Goal: Use online tool/utility: Utilize a website feature to perform a specific function

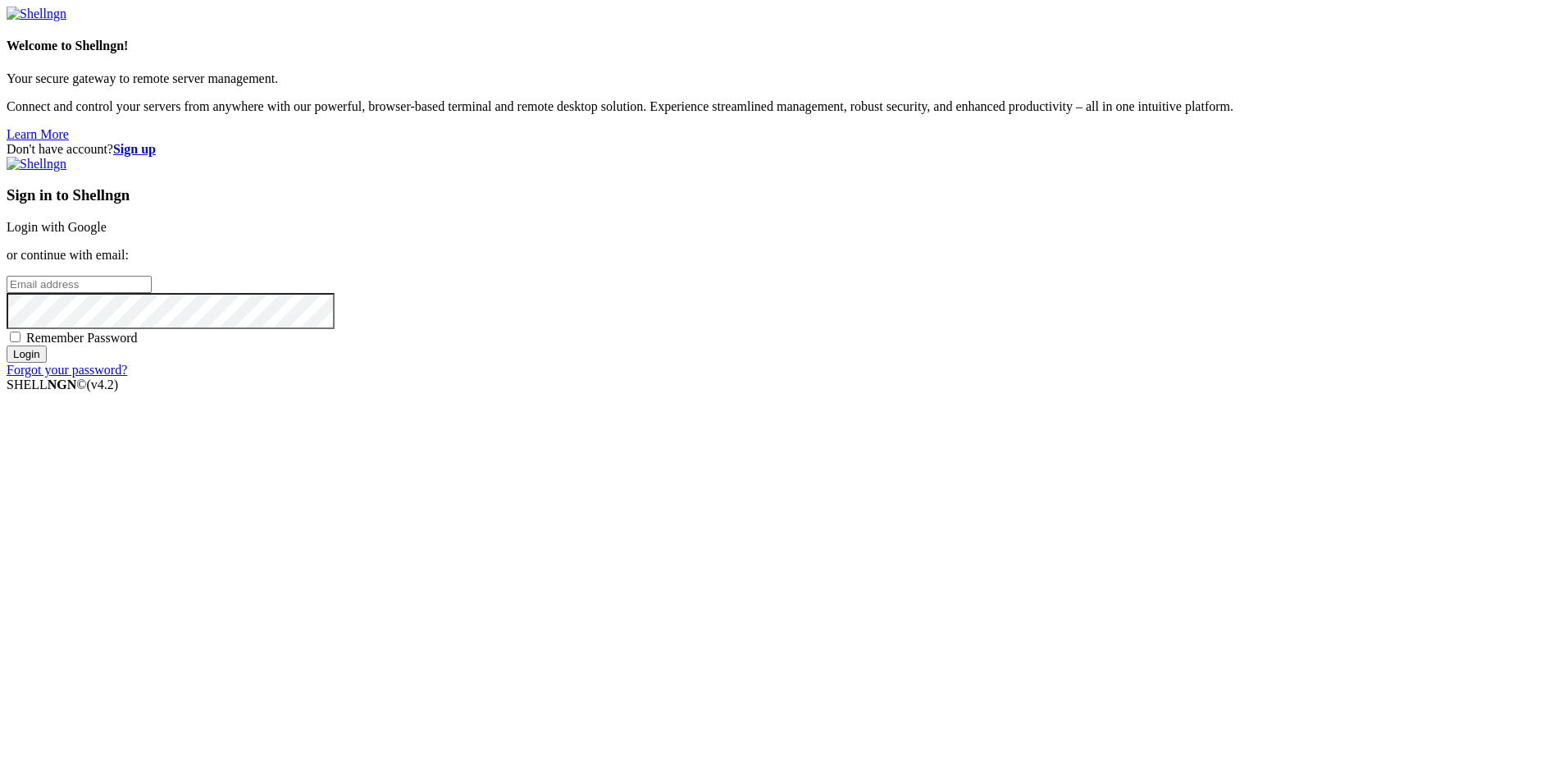
type input "root"
click at [107, 234] on link "Login with Google" at bounding box center [56, 227] width 100 height 14
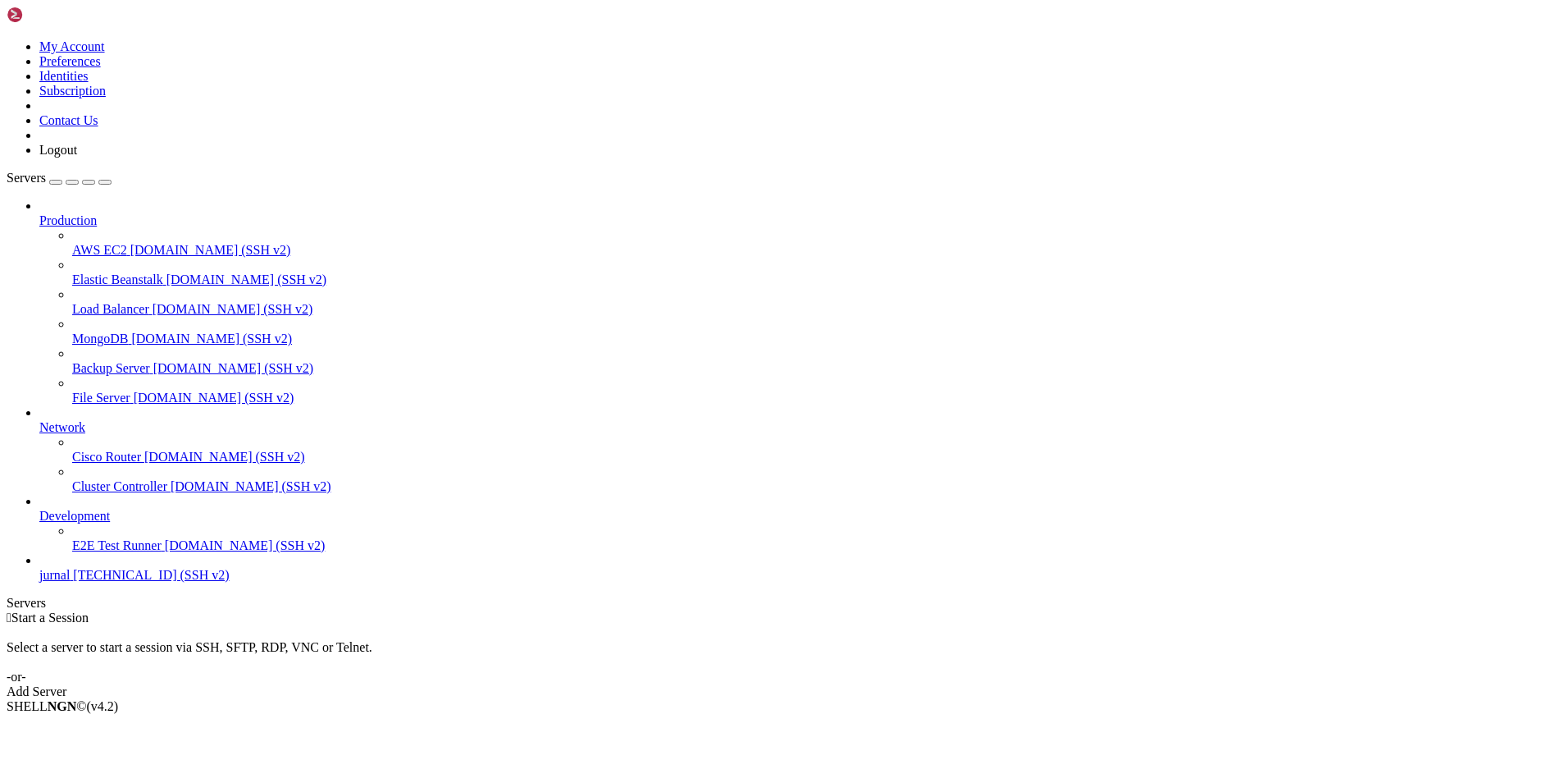
click at [70, 582] on span "jurnal" at bounding box center [54, 574] width 31 height 14
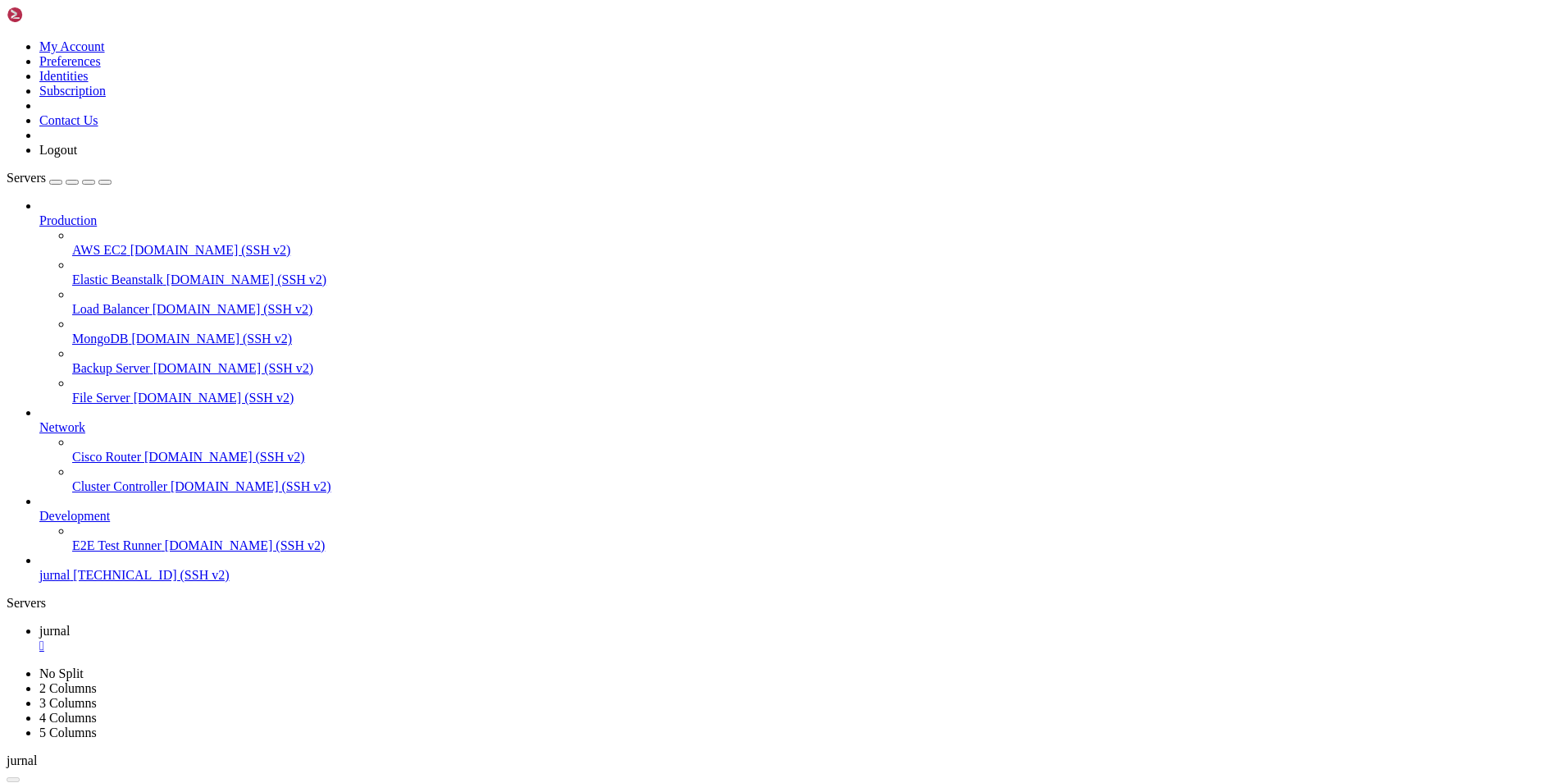
drag, startPoint x: 350, startPoint y: 1250, endPoint x: 159, endPoint y: 1465, distance: 287.6
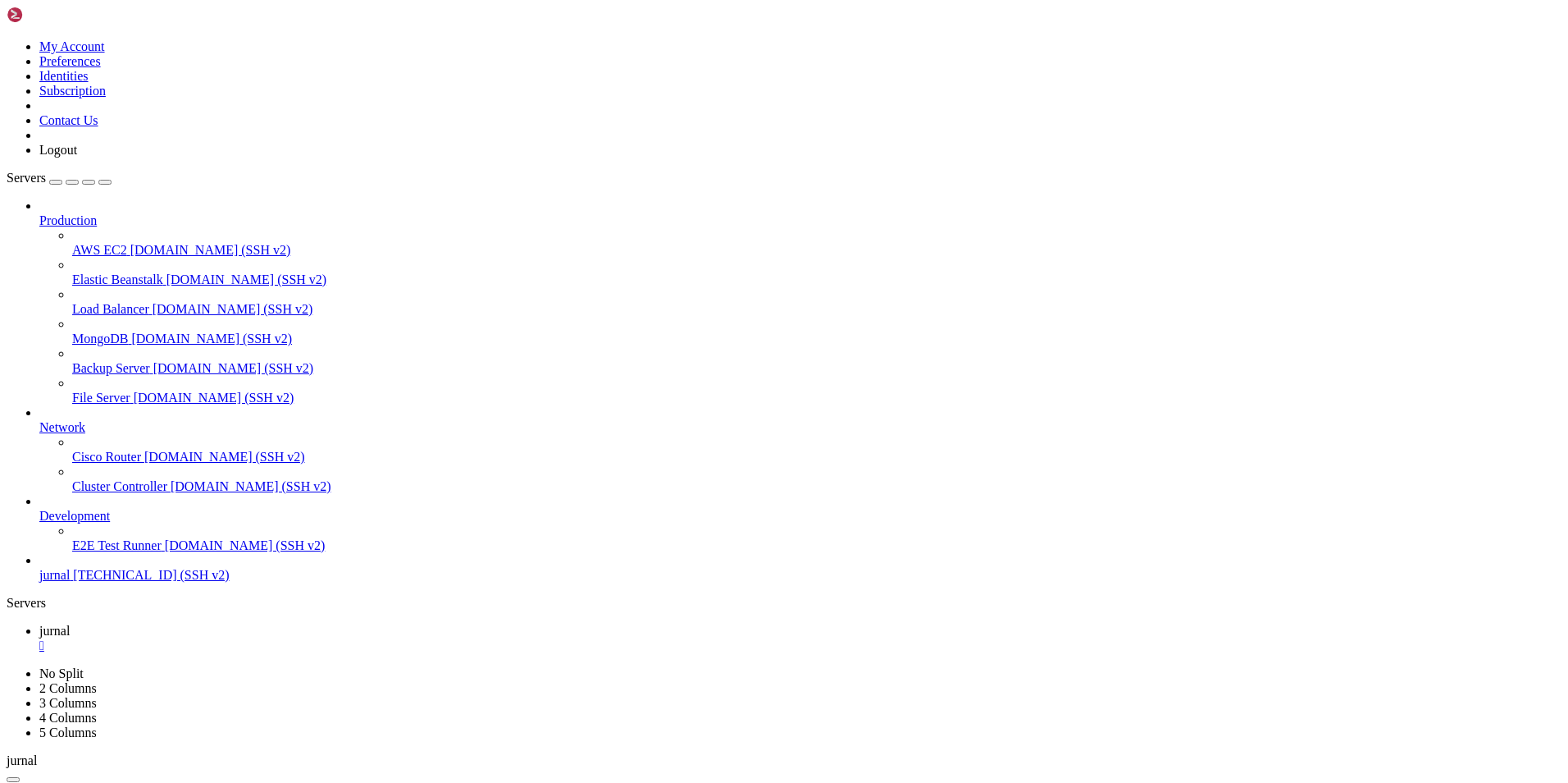
drag, startPoint x: 255, startPoint y: 1018, endPoint x: 176, endPoint y: 1065, distance: 91.9
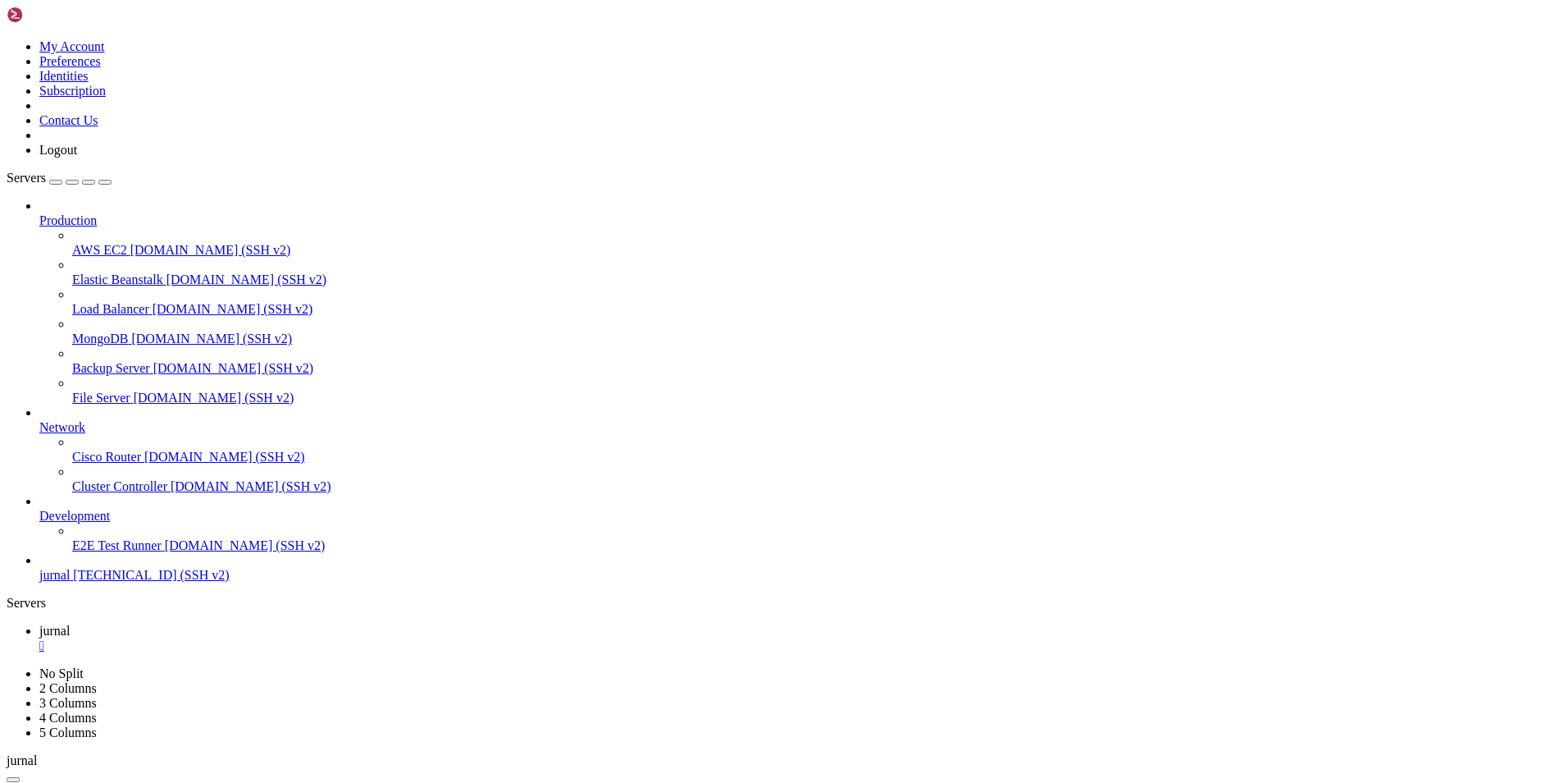
drag, startPoint x: 302, startPoint y: 1098, endPoint x: 259, endPoint y: 1155, distance: 71.4
drag, startPoint x: 250, startPoint y: 1267, endPoint x: 209, endPoint y: 1261, distance: 41.4
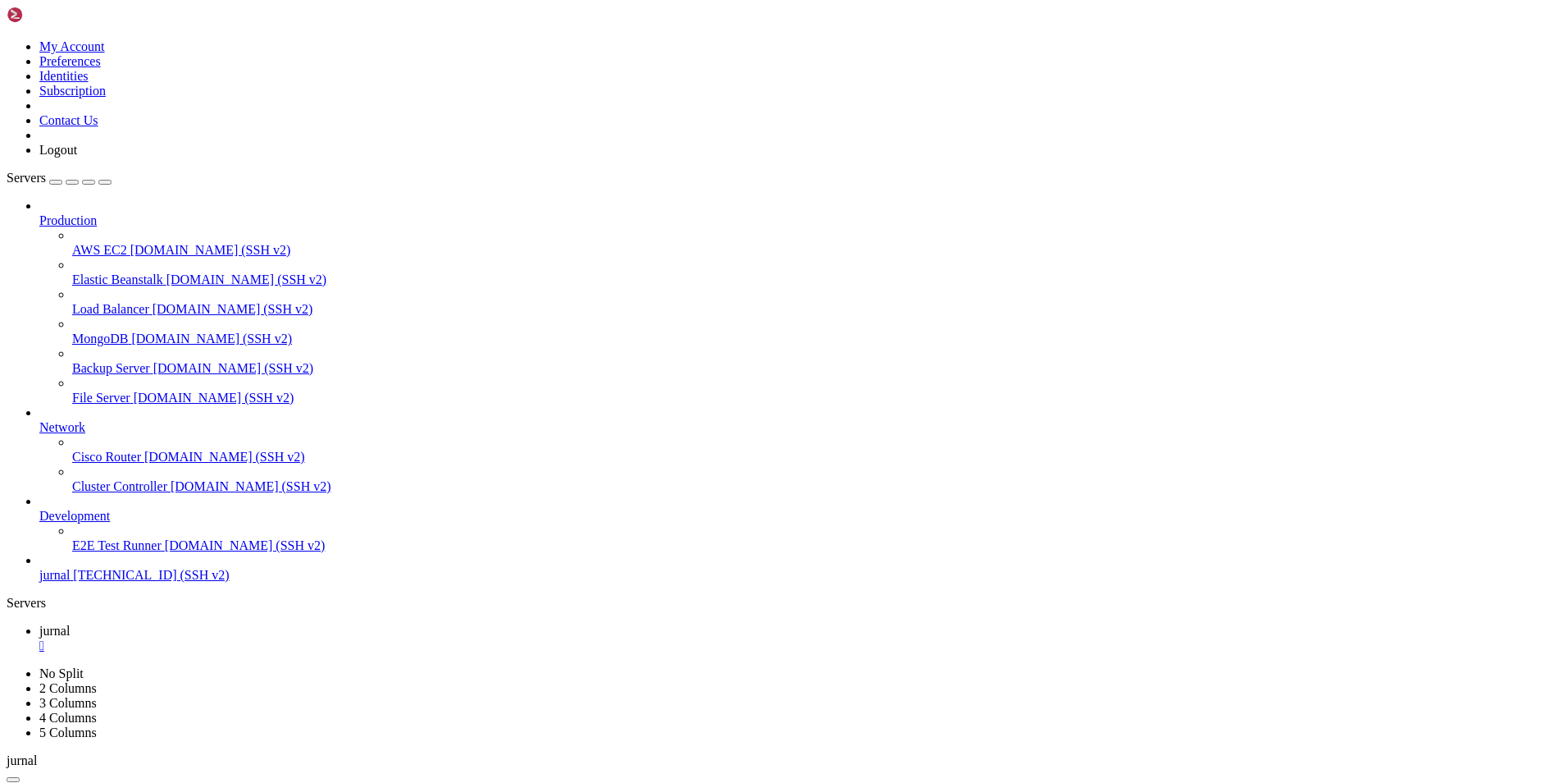
scroll to position [356564, 0]
drag, startPoint x: 479, startPoint y: 1399, endPoint x: 274, endPoint y: 1289, distance: 232.6
drag, startPoint x: 397, startPoint y: 1228, endPoint x: 199, endPoint y: 1204, distance: 199.4
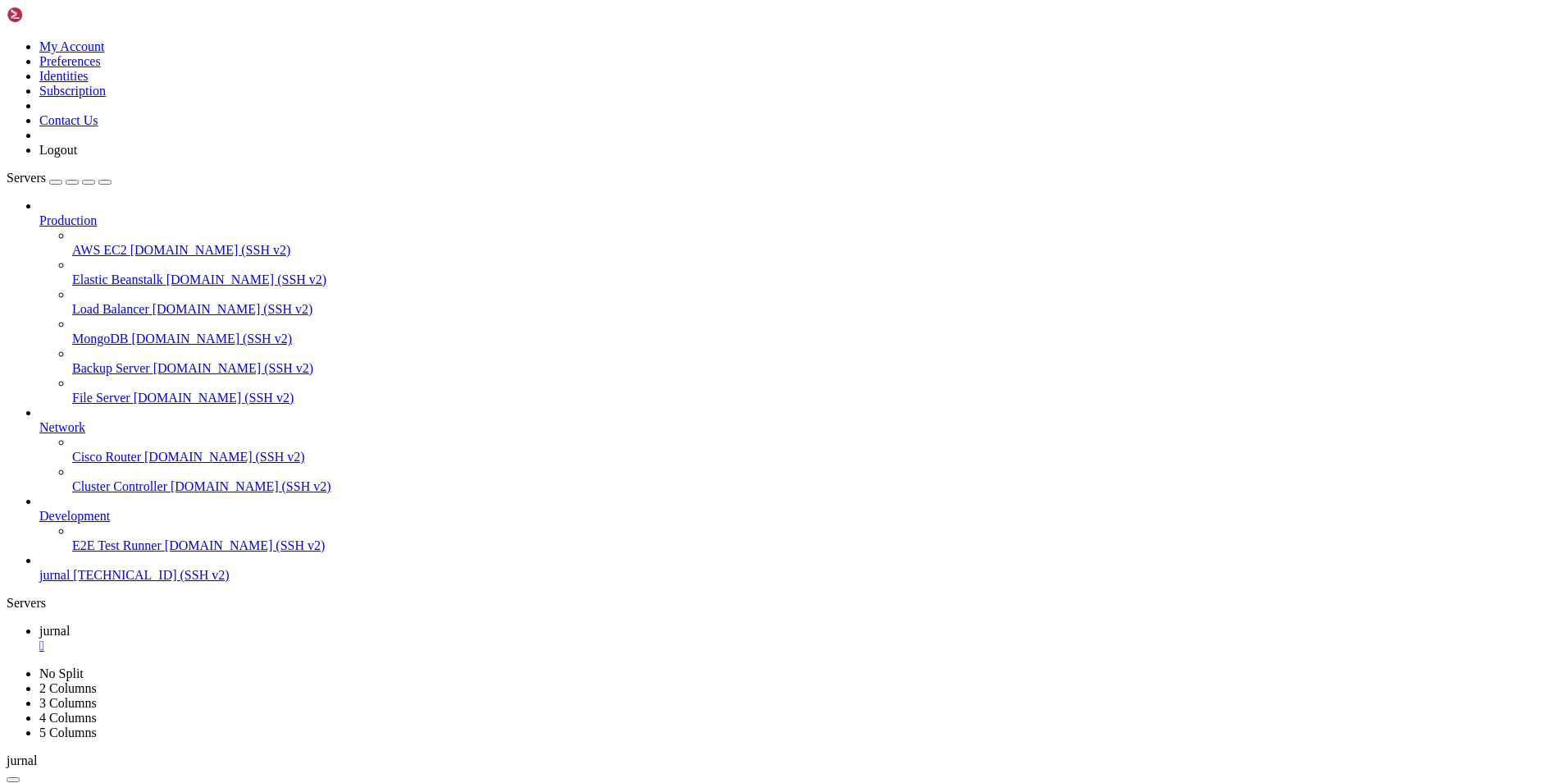
drag, startPoint x: 451, startPoint y: 1131, endPoint x: 268, endPoint y: 1140, distance: 183.2
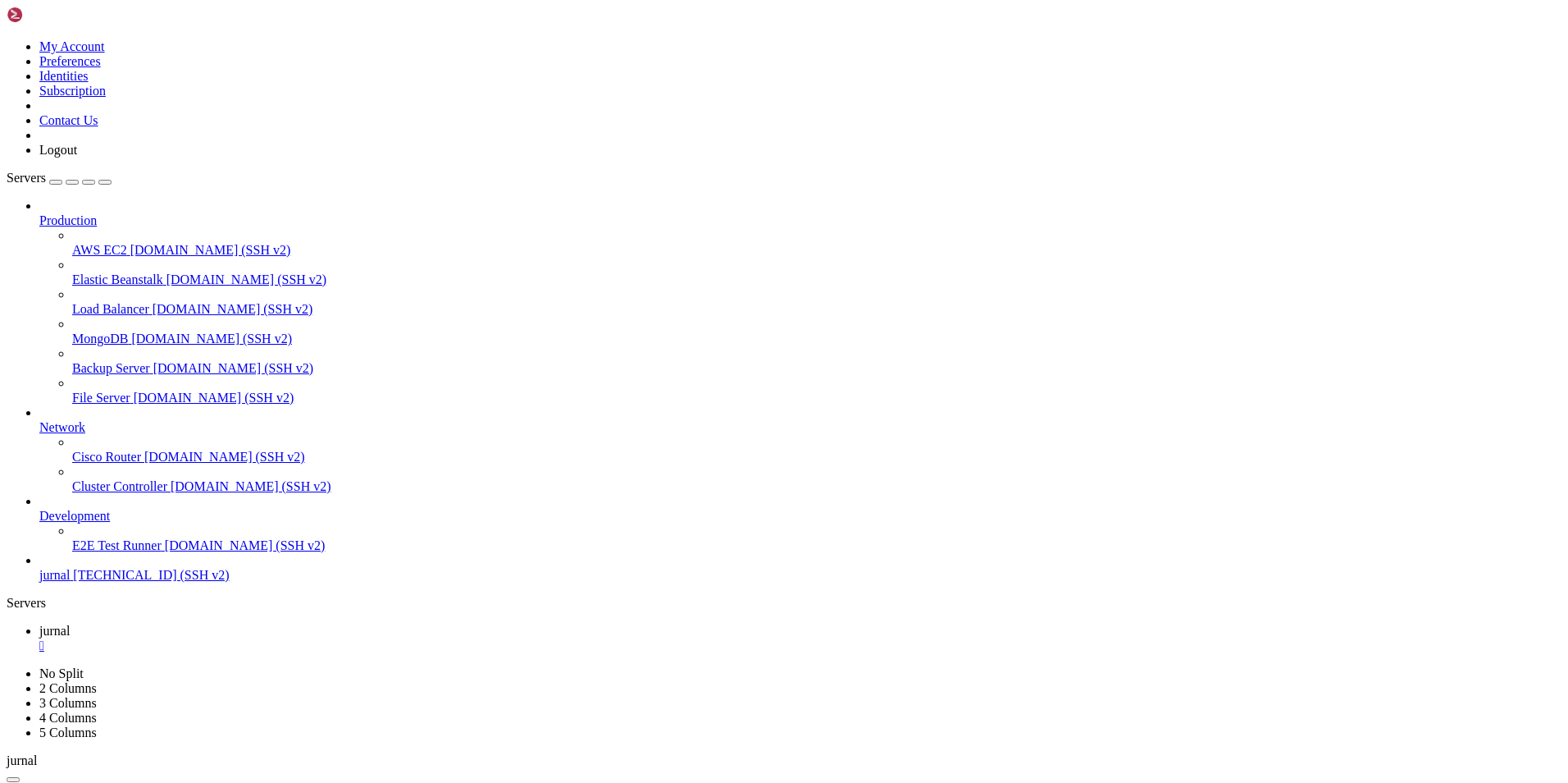
drag, startPoint x: 377, startPoint y: 1383, endPoint x: 160, endPoint y: 1211, distance: 276.9
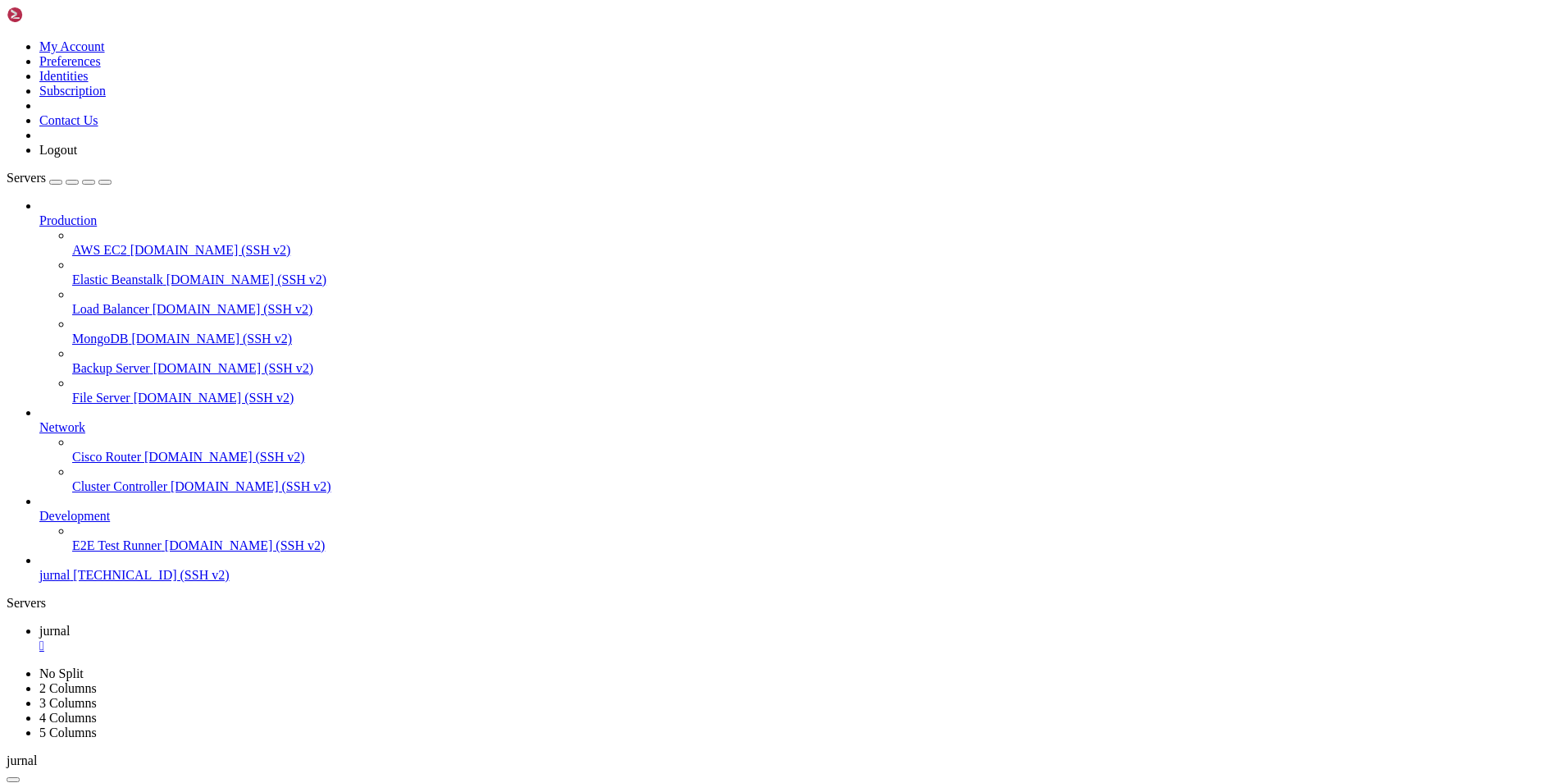
drag, startPoint x: 391, startPoint y: 1171, endPoint x: 202, endPoint y: 1166, distance: 189.1
drag, startPoint x: 308, startPoint y: 1194, endPoint x: 235, endPoint y: 1201, distance: 73.3
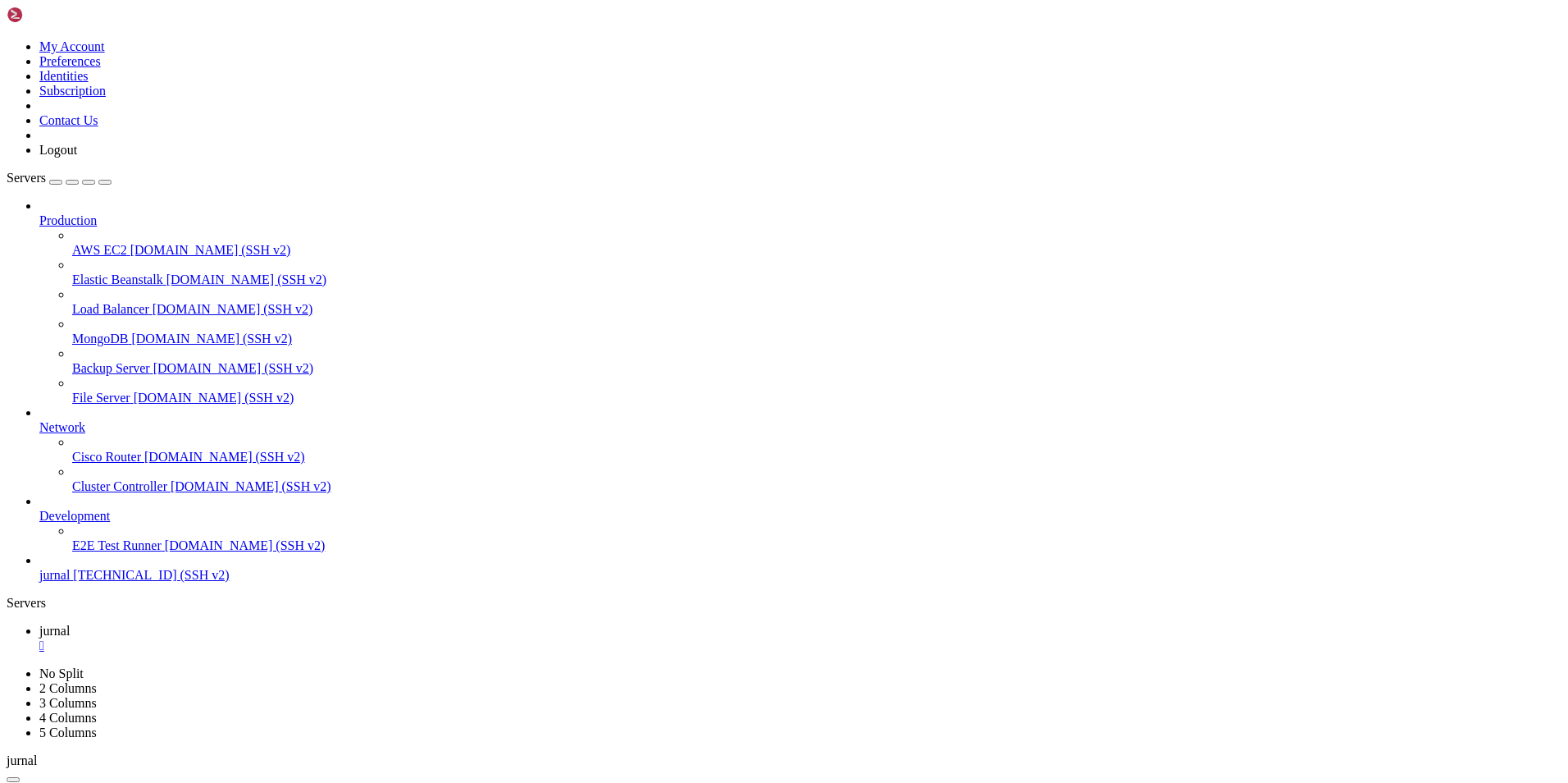
drag, startPoint x: 293, startPoint y: 1230, endPoint x: 199, endPoint y: 1249, distance: 95.9
drag, startPoint x: 404, startPoint y: 1260, endPoint x: 179, endPoint y: 1157, distance: 247.5
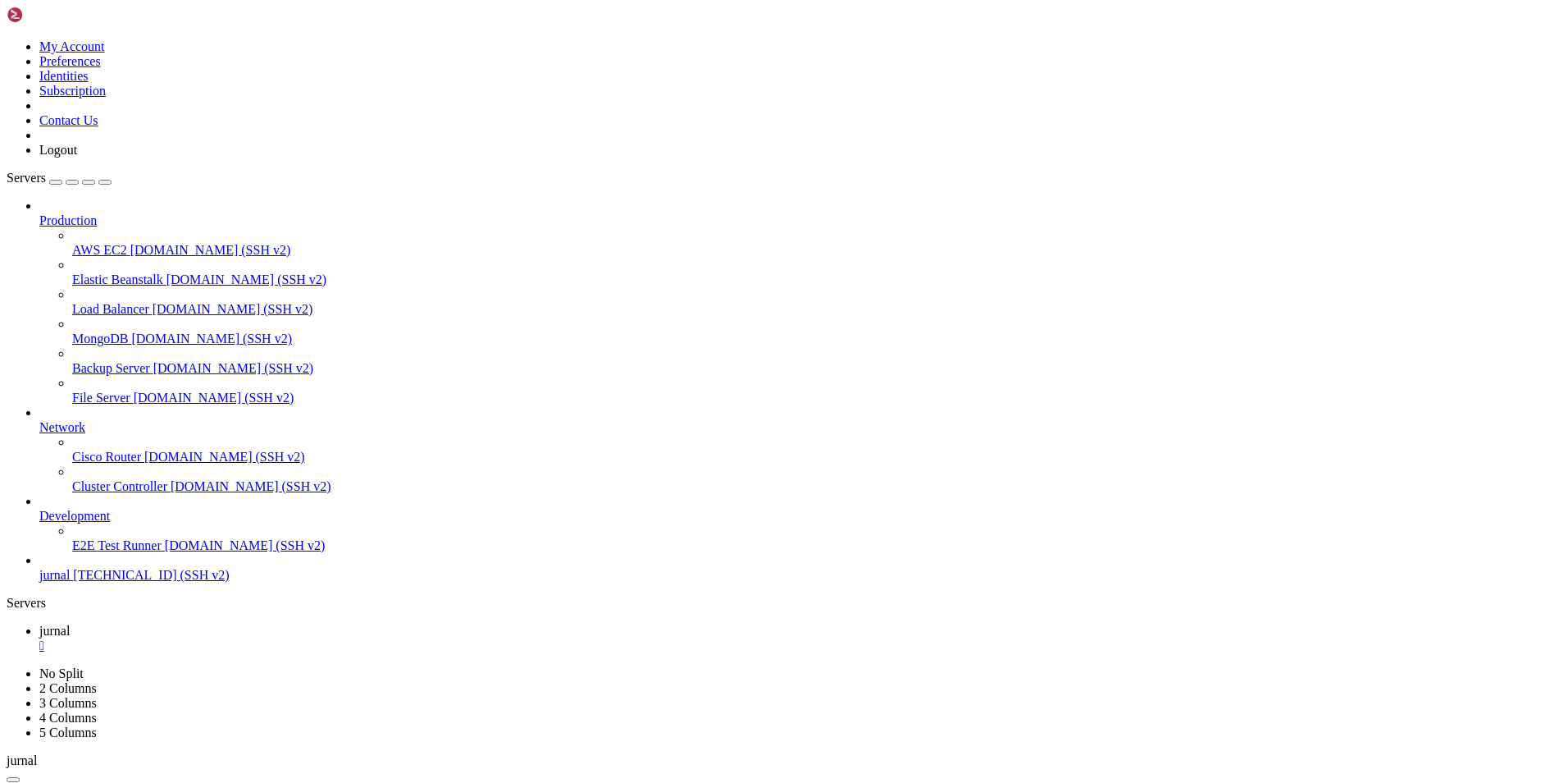
scroll to position [357038, 0]
drag, startPoint x: 229, startPoint y: 1082, endPoint x: 202, endPoint y: 1086, distance: 27.3
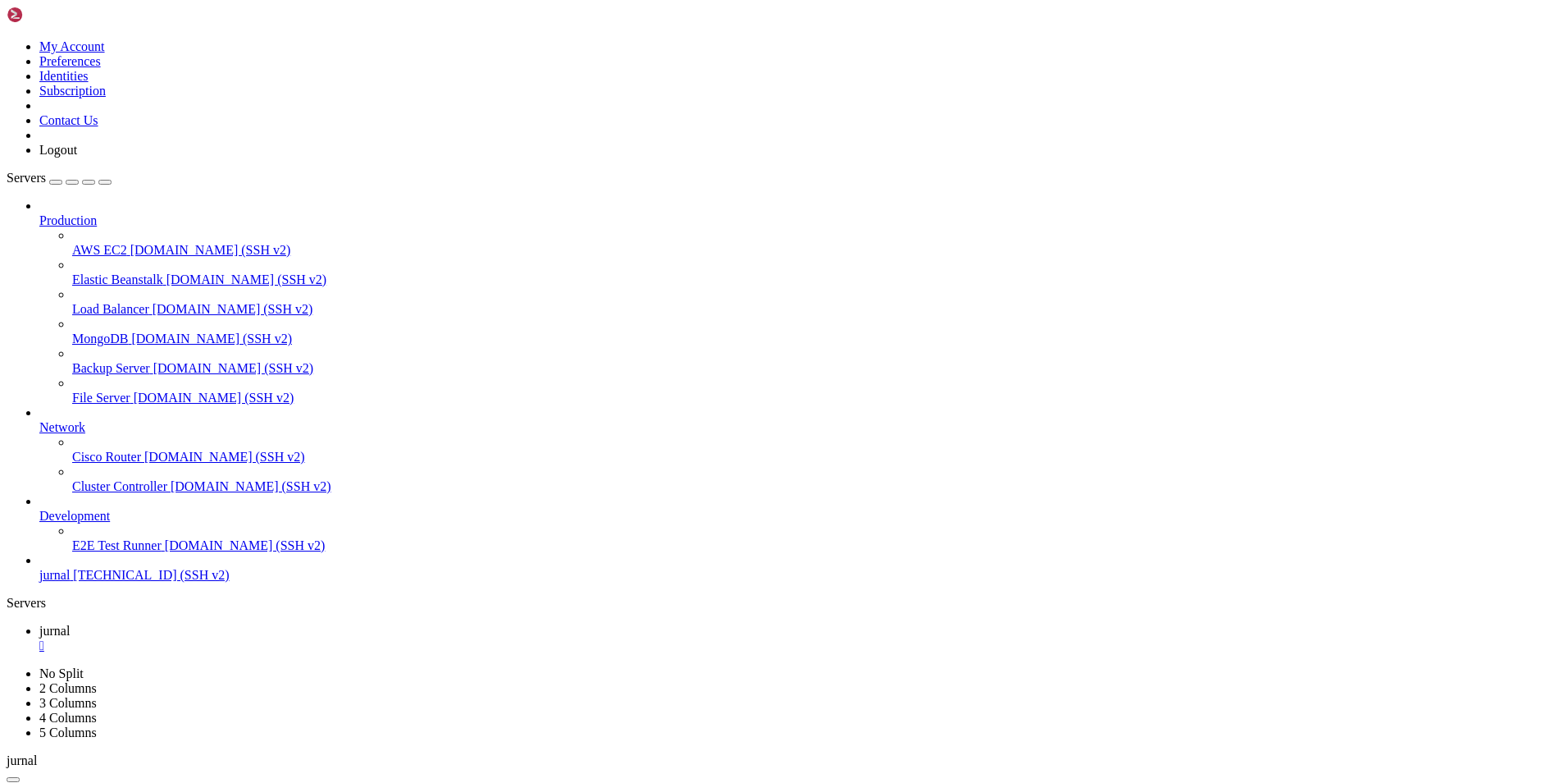
scroll to position [357079, 0]
click at [70, 653] on span "jurnal" at bounding box center [54, 660] width 31 height 14
click at [361, 668] on div "" at bounding box center [800, 674] width 1522 height 14
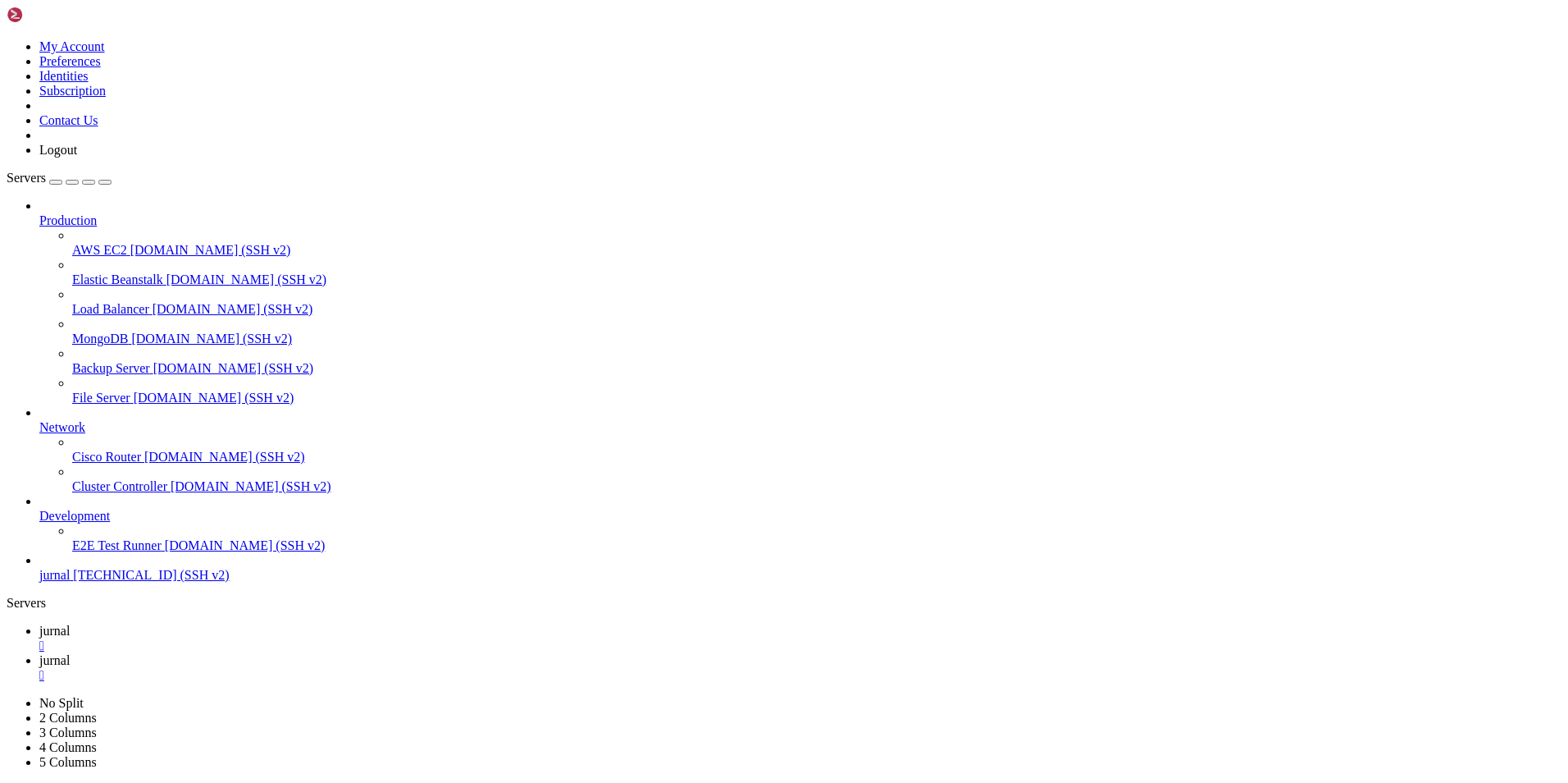
click at [70, 624] on span "jurnal" at bounding box center [54, 630] width 31 height 14
click at [70, 653] on span "jurnal" at bounding box center [54, 660] width 31 height 14
